Goal: Find specific page/section: Find specific page/section

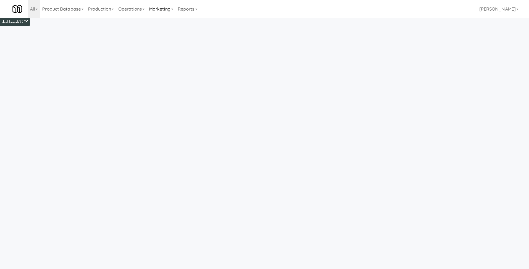
click at [171, 10] on link "Marketing" at bounding box center [161, 9] width 29 height 18
click at [142, 11] on link "Operations" at bounding box center [131, 9] width 31 height 18
click at [128, 41] on link "Operators" at bounding box center [138, 44] width 44 height 10
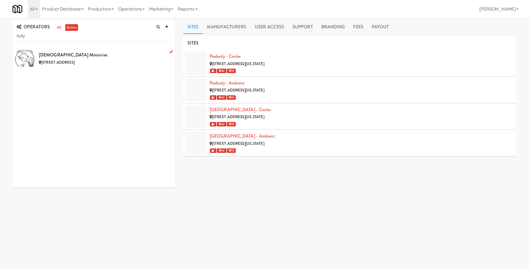
type input "holy"
click at [107, 57] on div "[DEMOGRAPHIC_DATA] Ministries" at bounding box center [105, 55] width 132 height 8
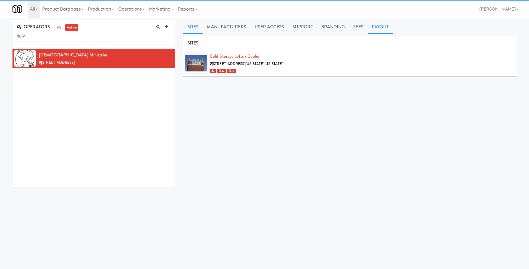
click at [382, 29] on link "Payout" at bounding box center [381, 27] width 26 height 14
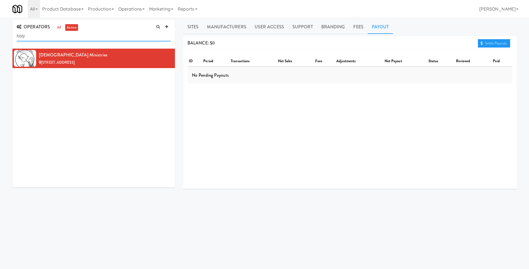
click at [106, 38] on input "holy" at bounding box center [94, 36] width 154 height 10
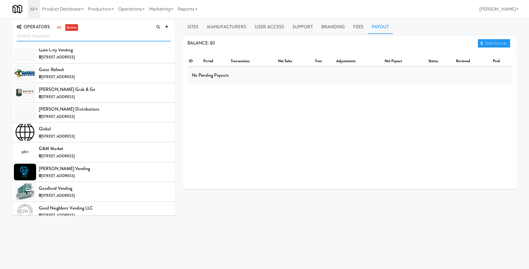
scroll to position [1858, 0]
